Goal: Book appointment/travel/reservation

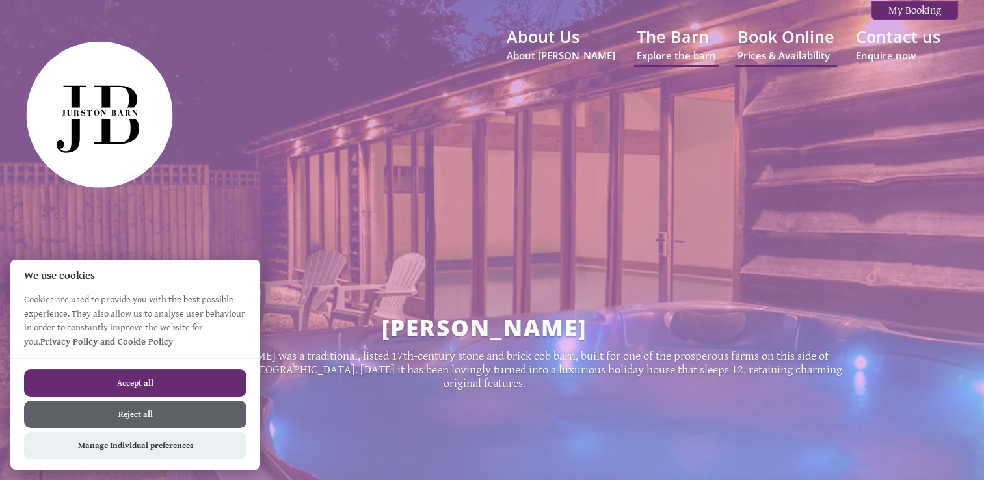
click at [187, 381] on button "Accept all" at bounding box center [135, 383] width 222 height 27
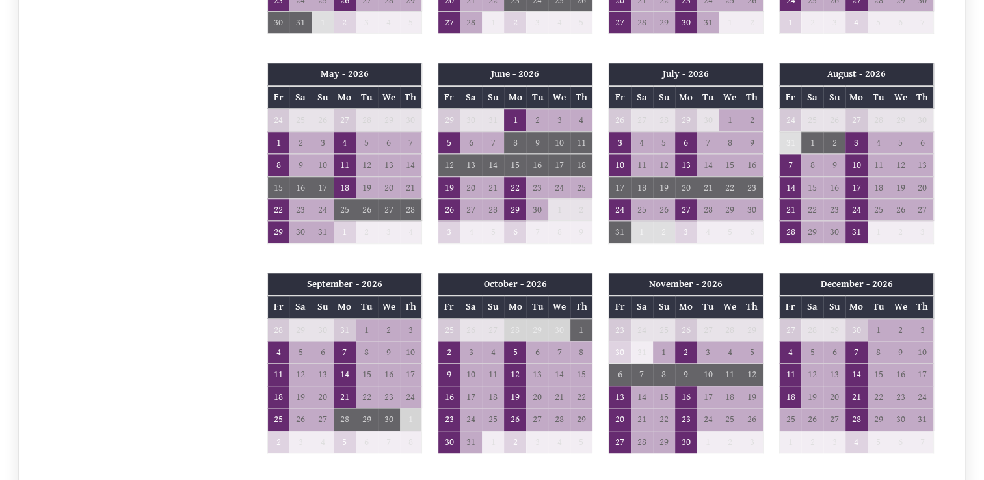
scroll to position [937, 0]
click at [795, 176] on td "14" at bounding box center [790, 187] width 22 height 22
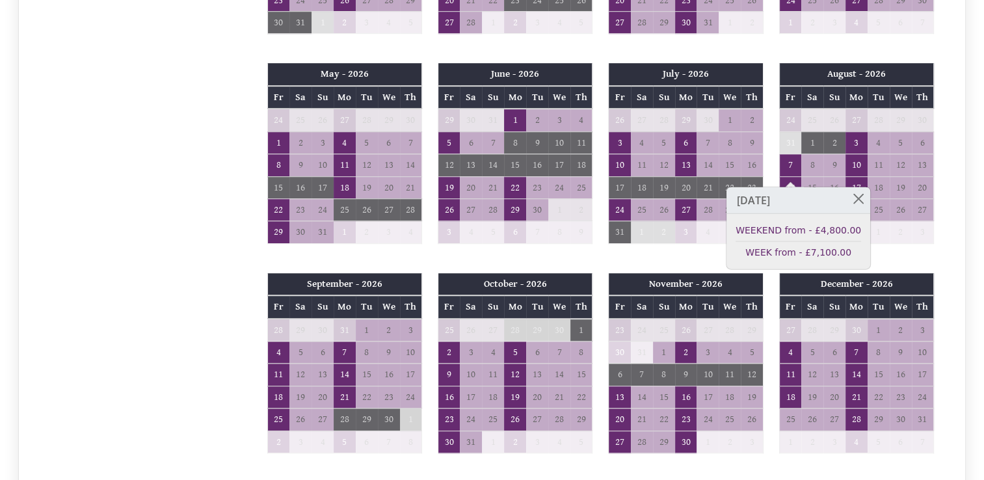
click at [814, 210] on h3 "[DATE]" at bounding box center [799, 200] width 144 height 27
click at [939, 235] on div "August - 2026 Fr Sa Su Mo Tu We Th 24 25 26 27 28 29 30 31 1 2 3 4 5 6 7 8" at bounding box center [857, 159] width 170 height 193
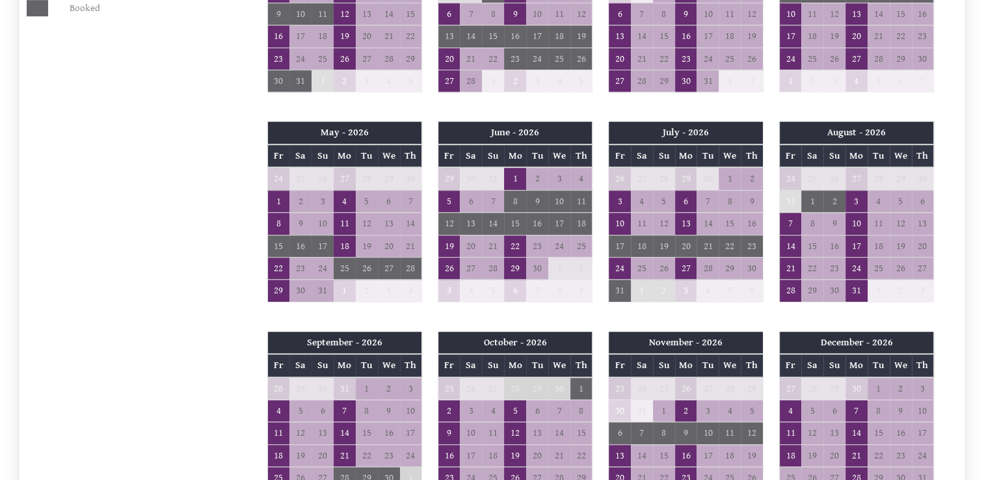
scroll to position [877, 0]
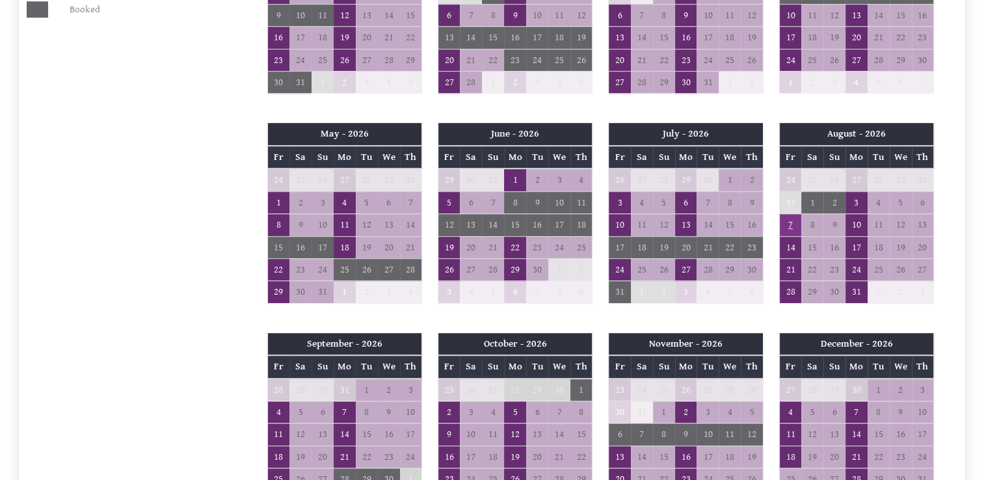
click at [789, 214] on td "7" at bounding box center [790, 225] width 22 height 22
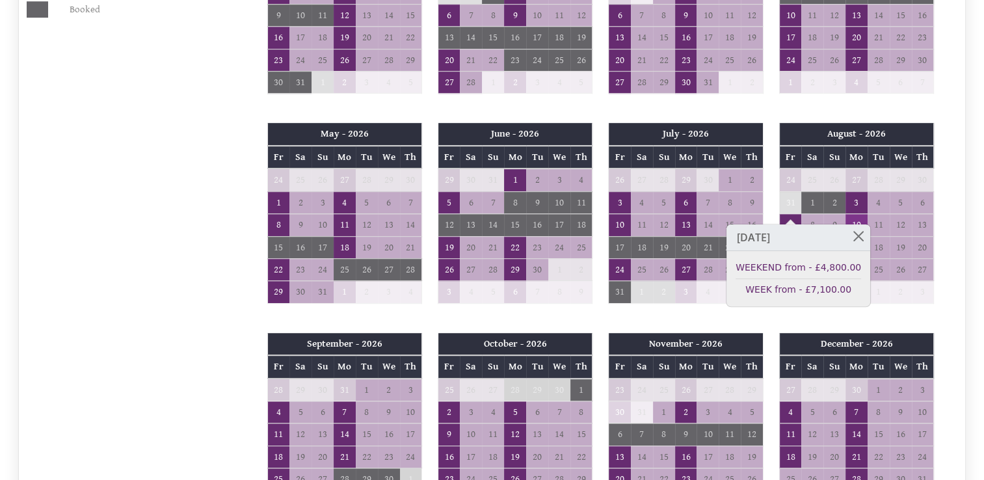
click at [854, 214] on td "10" at bounding box center [857, 225] width 22 height 22
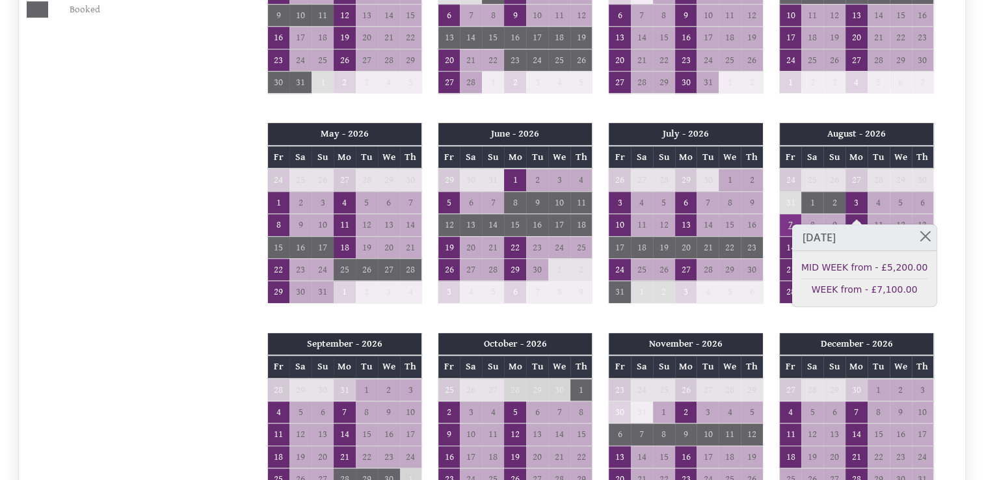
click at [793, 214] on td "7" at bounding box center [790, 225] width 22 height 22
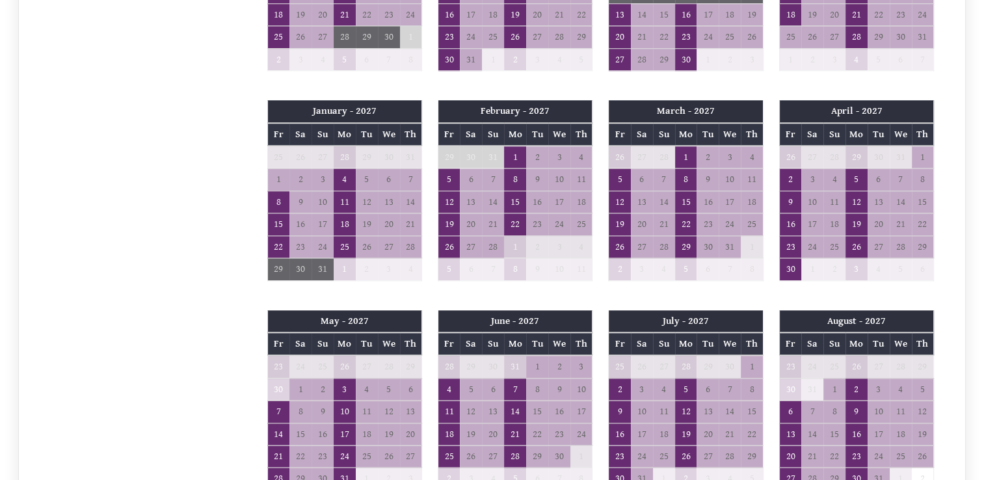
scroll to position [1371, 0]
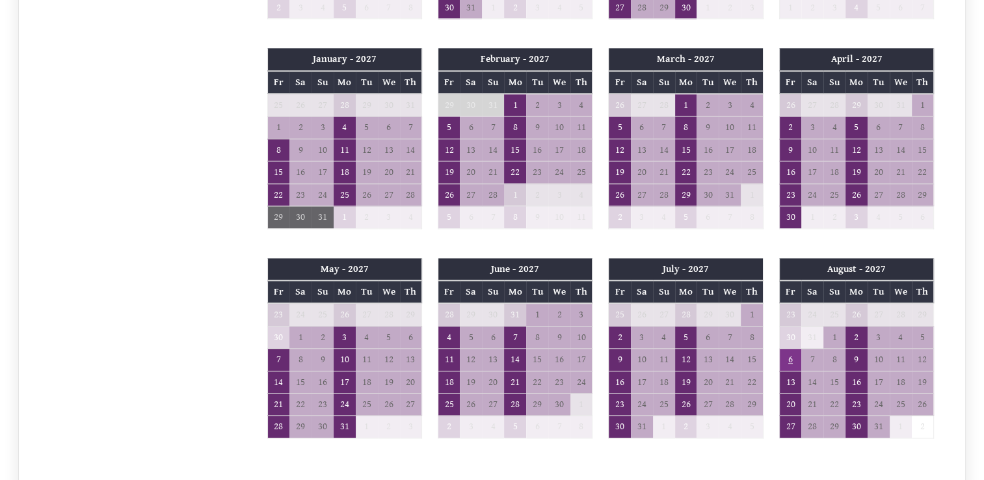
click at [788, 349] on td "6" at bounding box center [790, 360] width 22 height 22
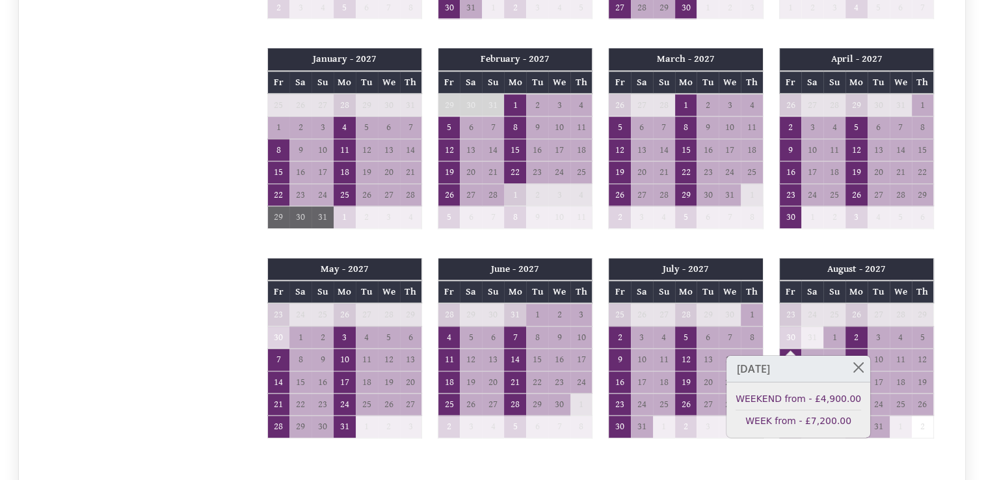
click at [859, 371] on td "16" at bounding box center [857, 382] width 22 height 22
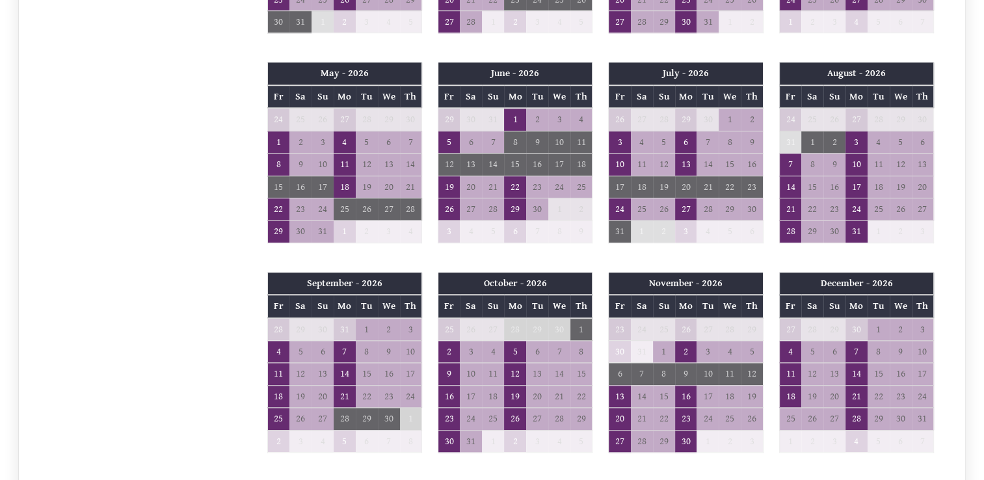
scroll to position [895, 0]
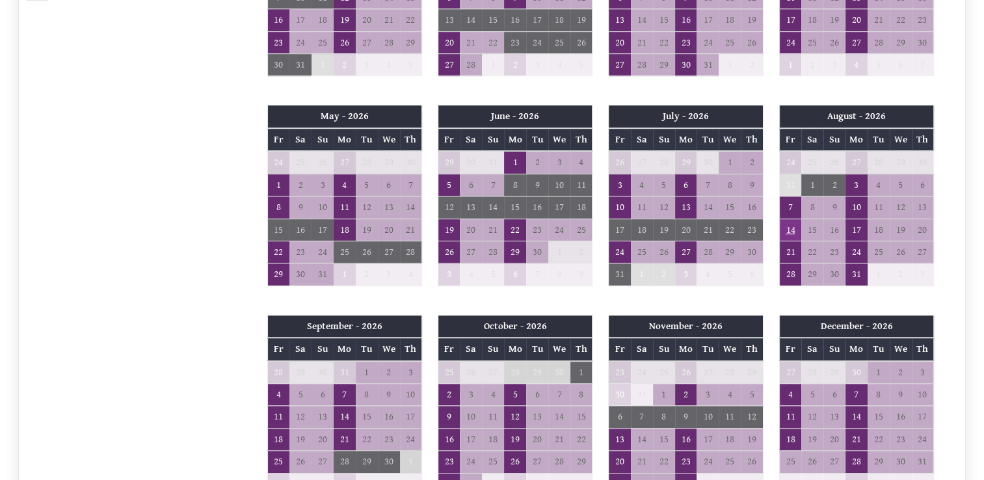
click at [793, 219] on td "14" at bounding box center [790, 230] width 22 height 22
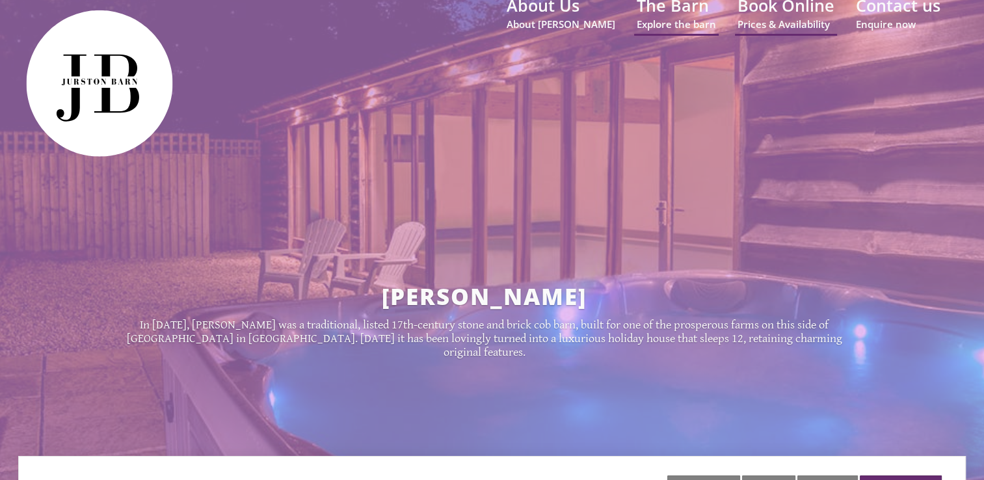
scroll to position [0, 0]
